Goal: Check status: Check status

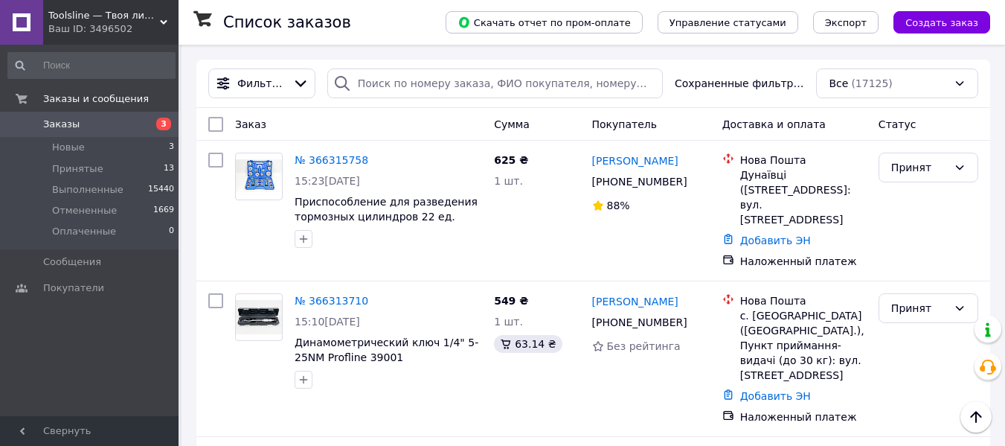
scroll to position [149, 0]
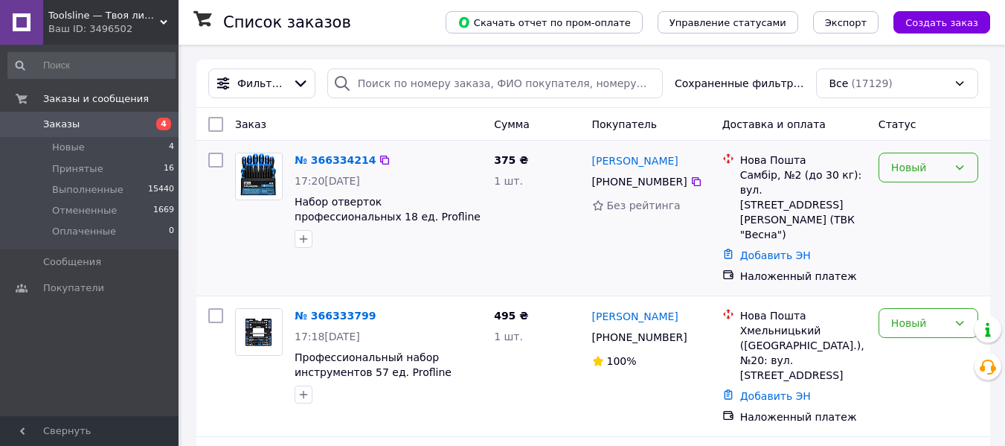
click at [930, 167] on div "Новый" at bounding box center [919, 167] width 57 height 16
click at [935, 191] on li "Принят" at bounding box center [928, 200] width 98 height 27
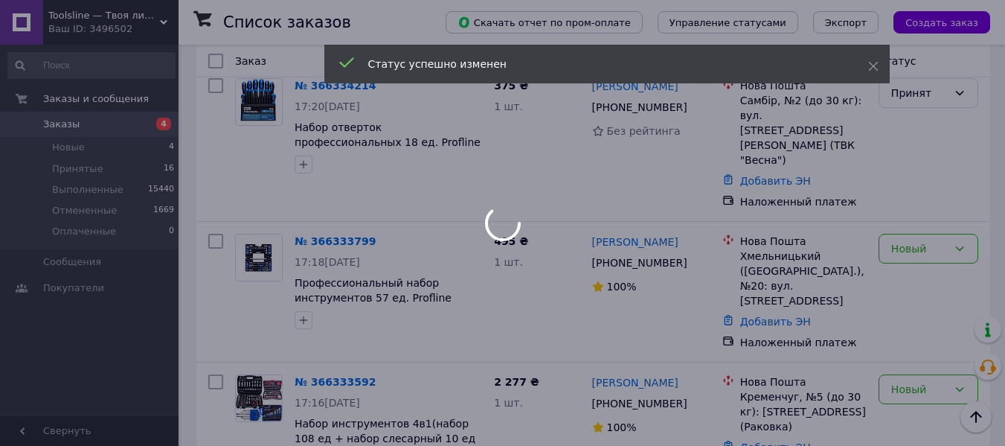
click at [942, 232] on div at bounding box center [502, 223] width 1005 height 446
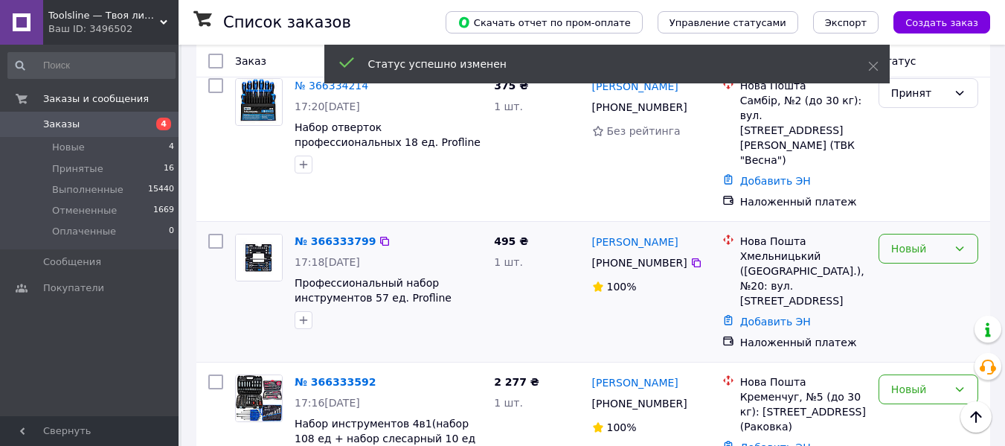
click at [926, 240] on div "Новый" at bounding box center [919, 248] width 57 height 16
click at [922, 244] on li "Принят" at bounding box center [928, 251] width 98 height 27
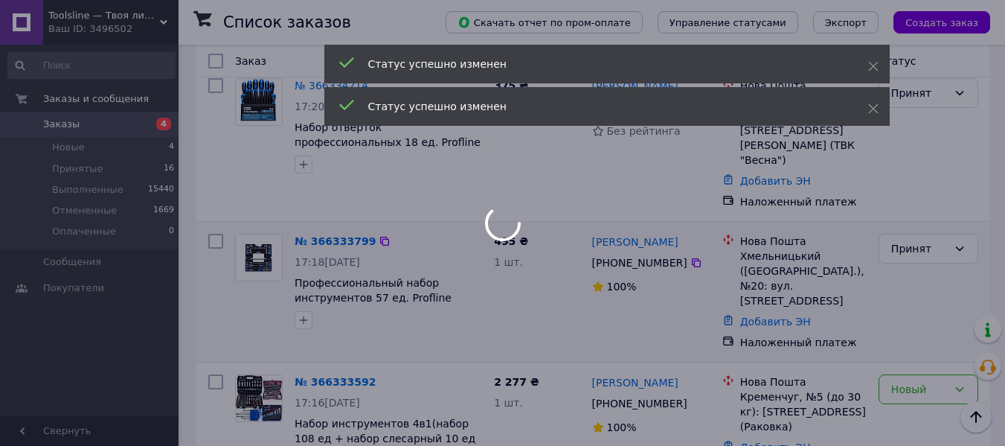
scroll to position [149, 0]
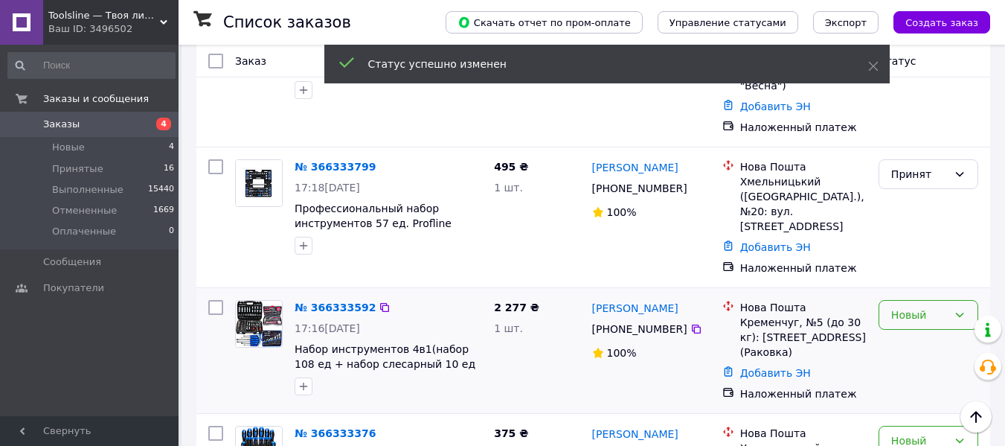
click at [938, 307] on div "Новый" at bounding box center [919, 315] width 57 height 16
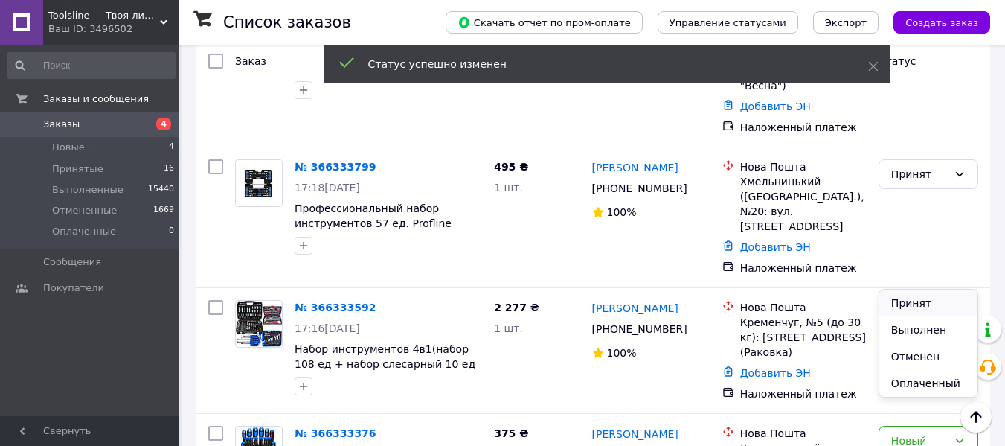
click at [902, 303] on li "Принят" at bounding box center [928, 302] width 98 height 27
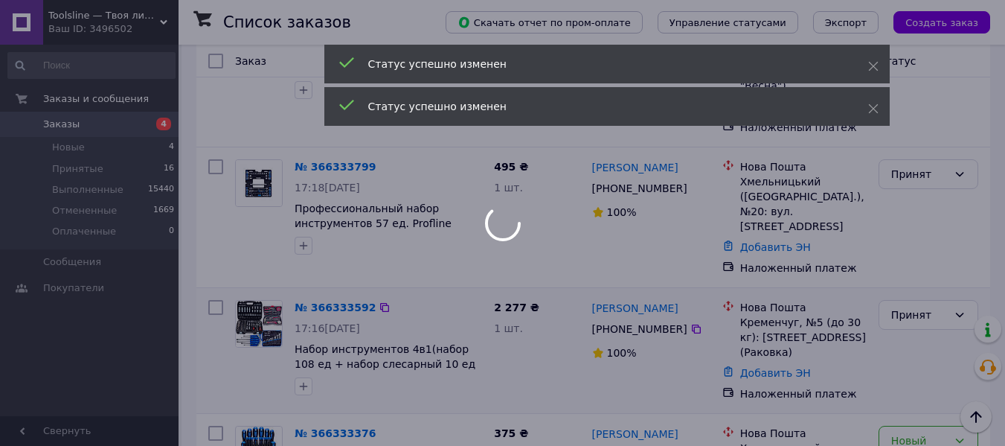
scroll to position [223, 0]
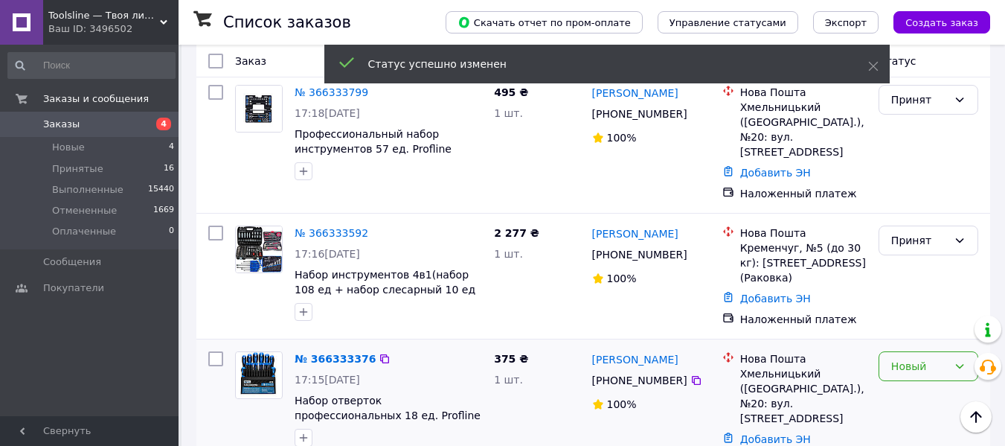
click at [914, 358] on div "Новый" at bounding box center [919, 366] width 57 height 16
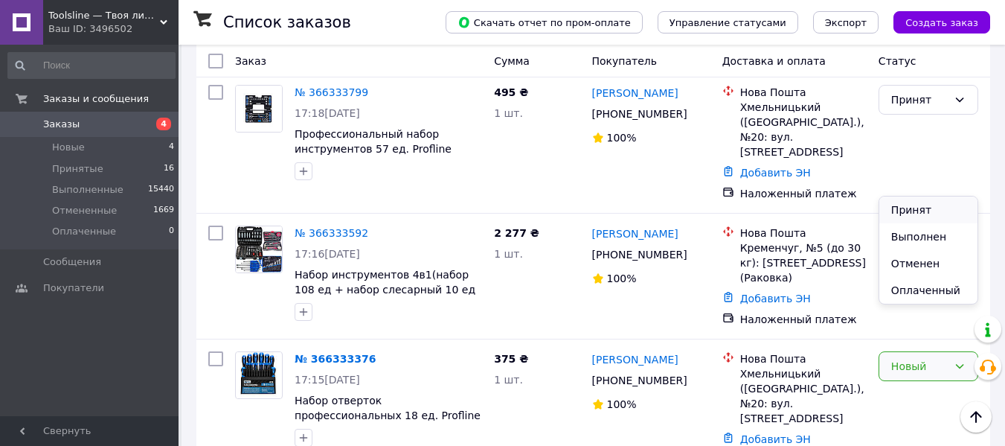
click at [906, 215] on li "Принят" at bounding box center [928, 209] width 98 height 27
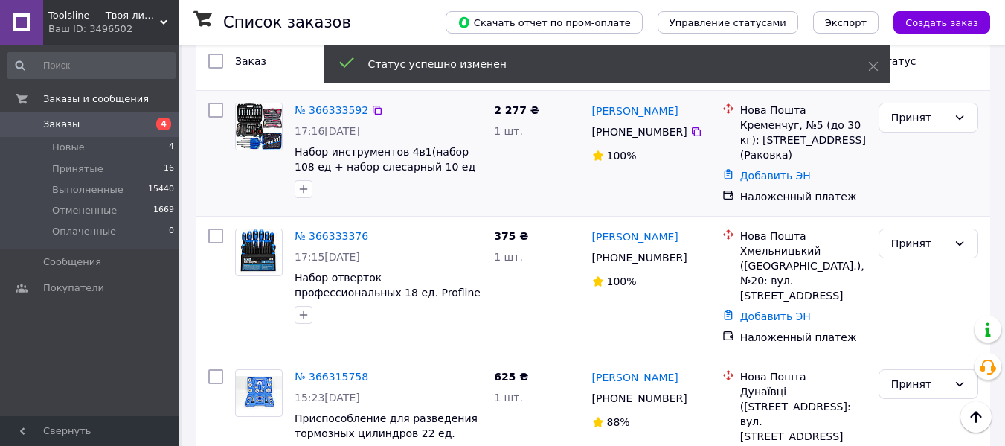
scroll to position [372, 0]
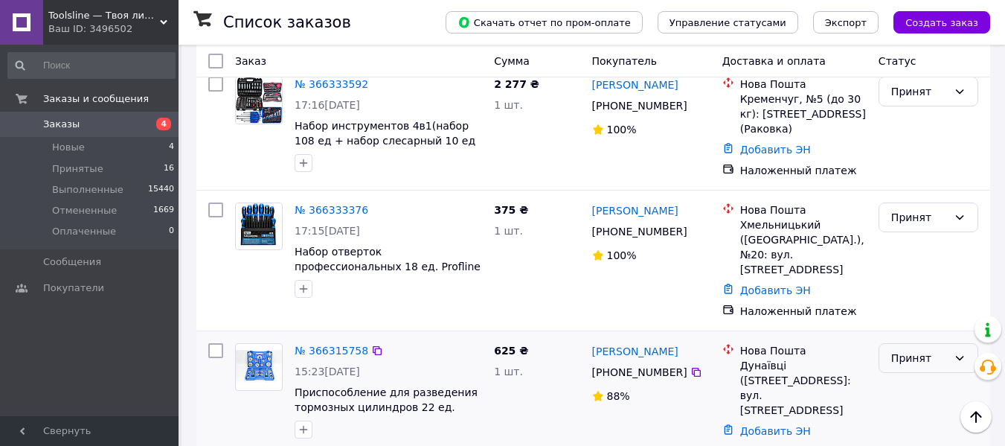
click at [897, 343] on div "Принят" at bounding box center [929, 358] width 100 height 30
click at [905, 327] on li "Выполнен" at bounding box center [928, 331] width 98 height 27
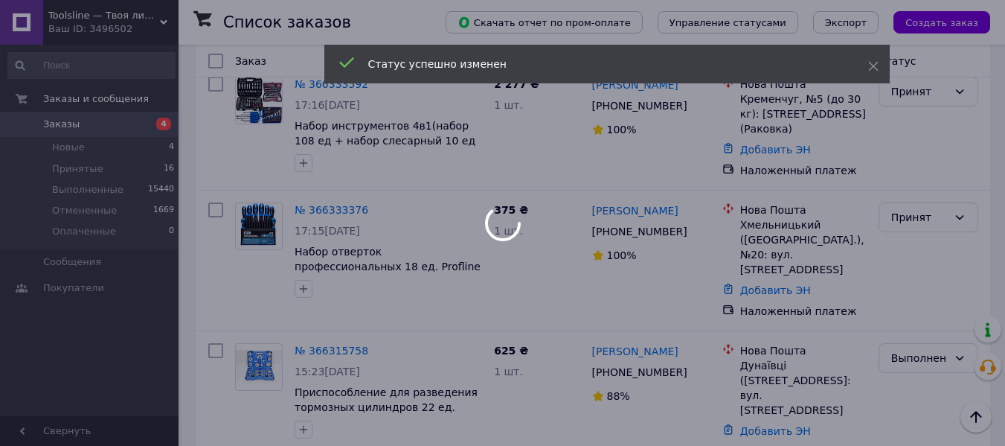
scroll to position [298, 0]
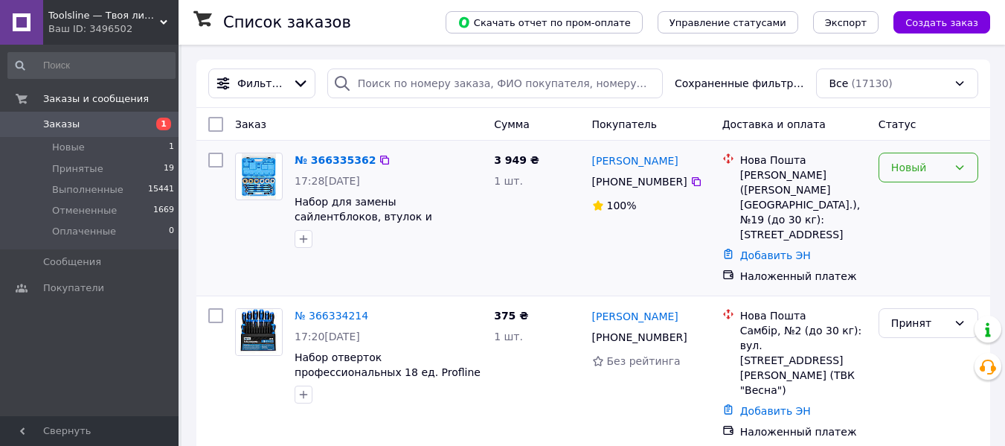
click at [960, 173] on icon at bounding box center [960, 167] width 12 height 12
click at [930, 193] on li "Принят" at bounding box center [928, 200] width 98 height 27
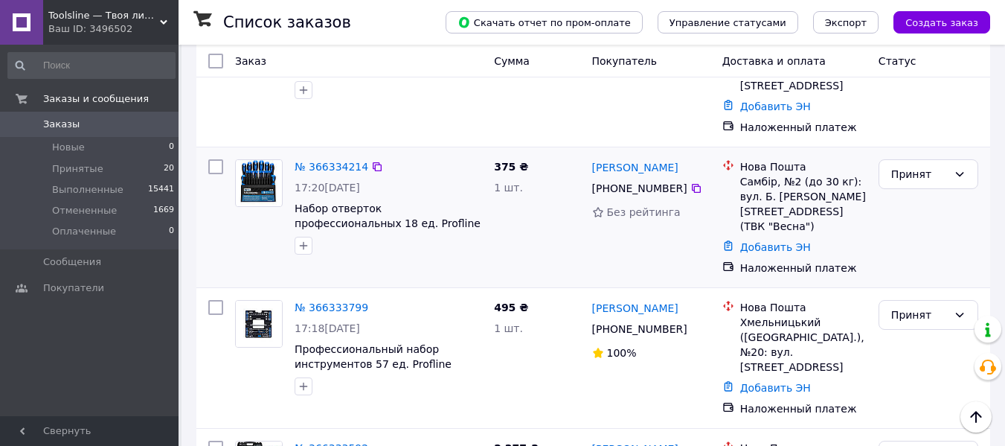
scroll to position [223, 0]
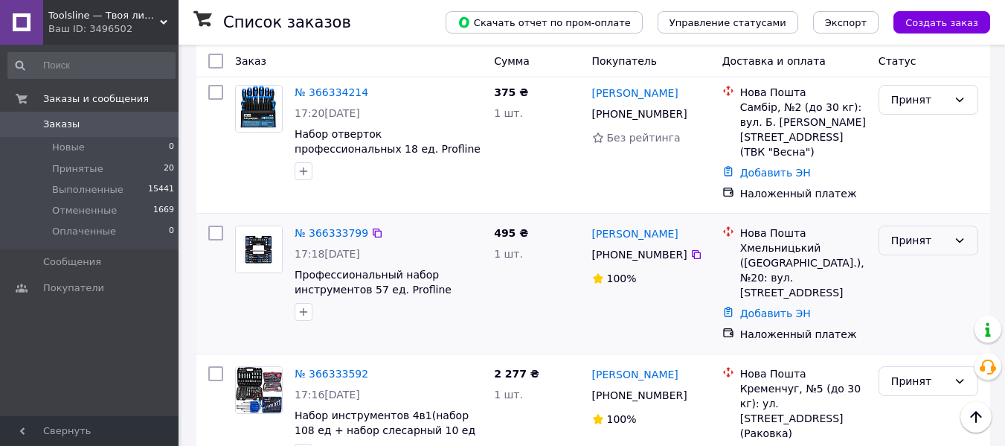
click at [964, 234] on icon at bounding box center [960, 240] width 12 height 12
click at [936, 243] on li "Выполнен" at bounding box center [928, 243] width 98 height 27
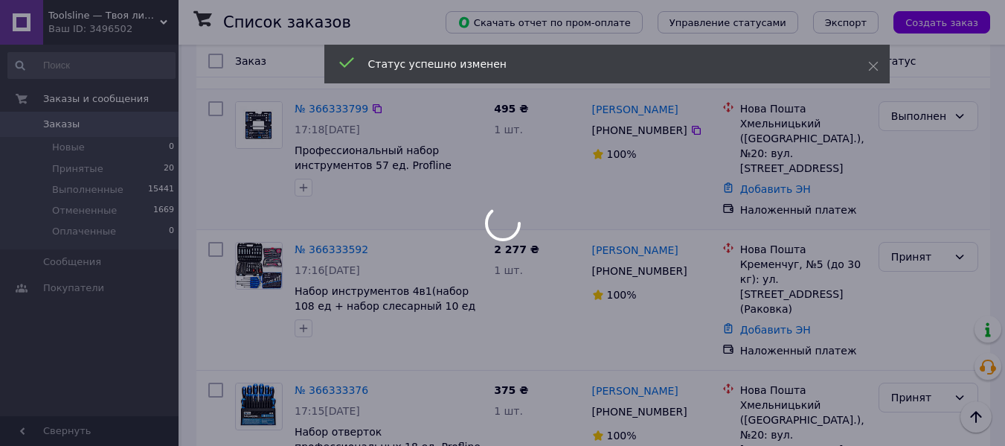
scroll to position [372, 0]
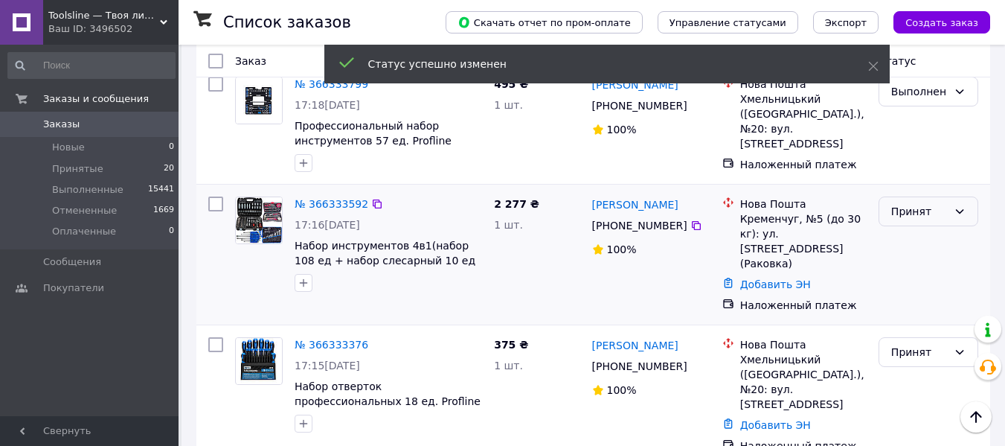
click at [917, 203] on div "Принят" at bounding box center [919, 211] width 57 height 16
click at [920, 206] on li "Выполнен" at bounding box center [928, 214] width 98 height 27
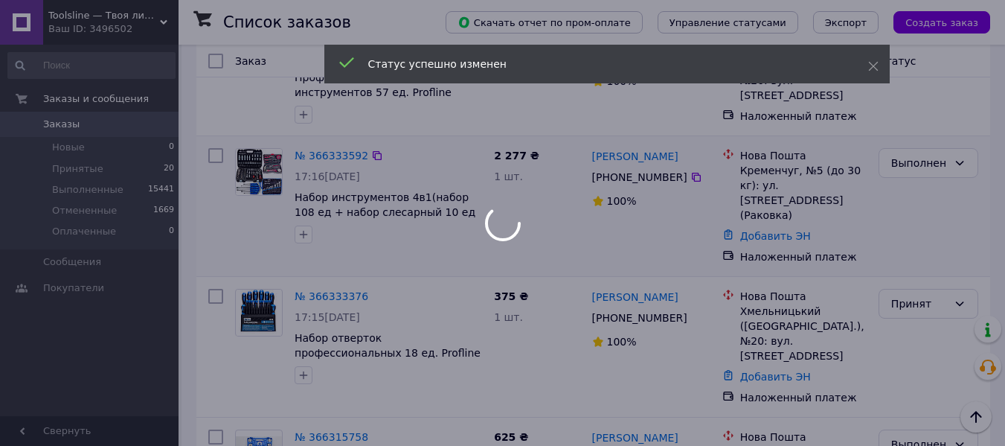
scroll to position [446, 0]
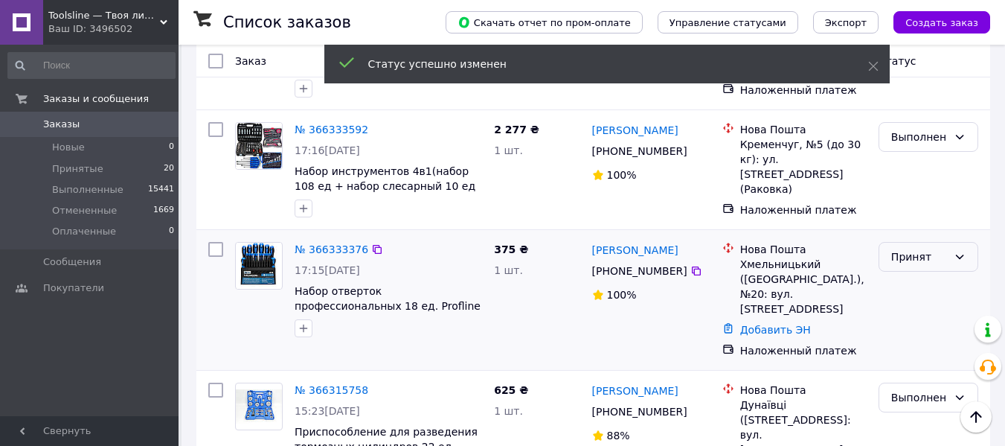
click at [940, 249] on div "Принят" at bounding box center [919, 257] width 57 height 16
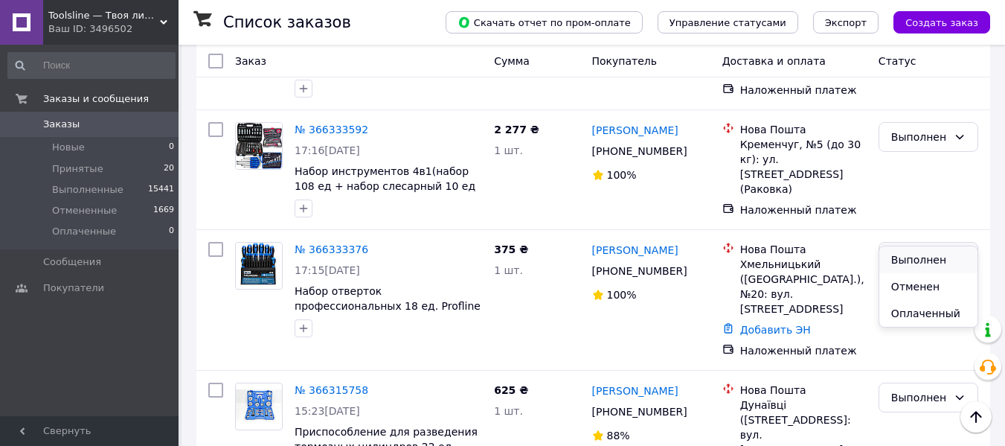
click at [938, 258] on li "Выполнен" at bounding box center [928, 259] width 98 height 27
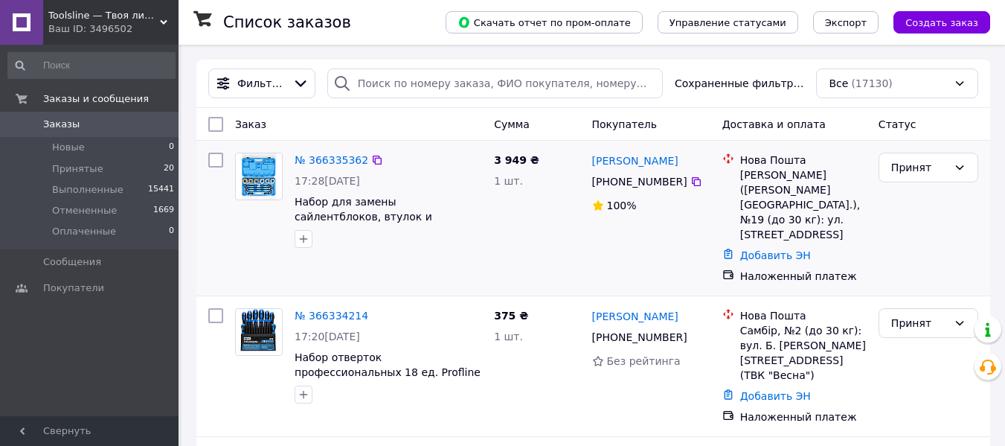
scroll to position [74, 0]
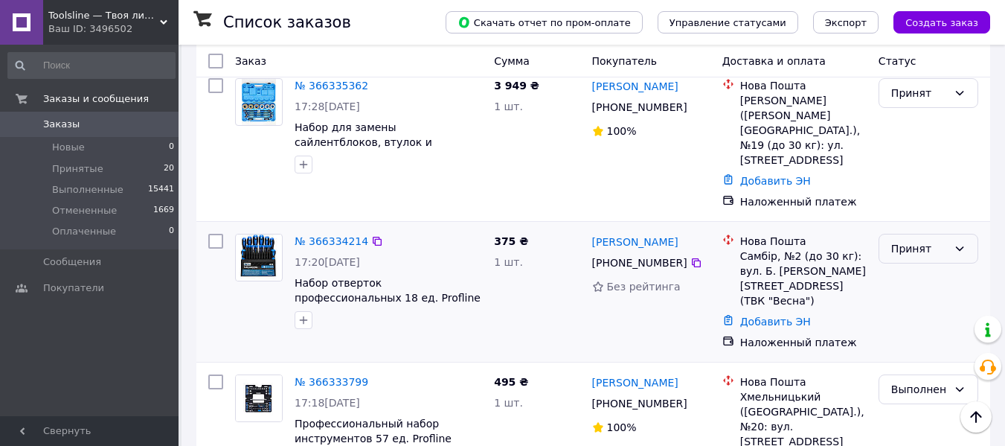
click at [940, 240] on div "Принят" at bounding box center [919, 248] width 57 height 16
click at [936, 256] on li "Выполнен" at bounding box center [928, 266] width 98 height 27
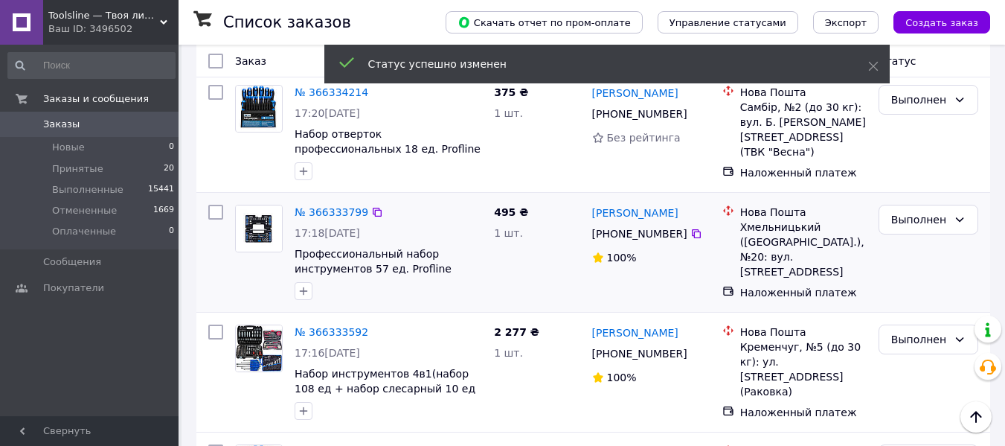
scroll to position [298, 0]
